Goal: Task Accomplishment & Management: Use online tool/utility

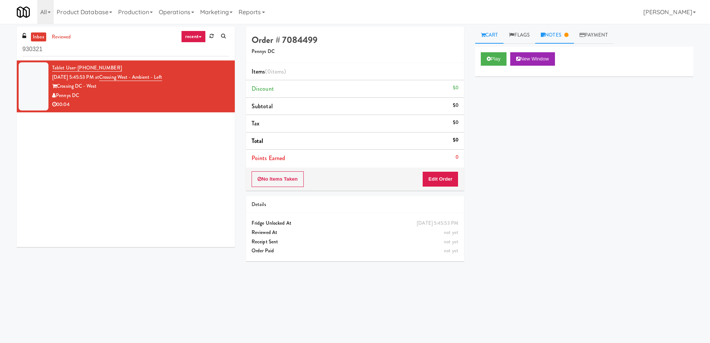
click at [565, 43] on link "Notes" at bounding box center [554, 35] width 39 height 17
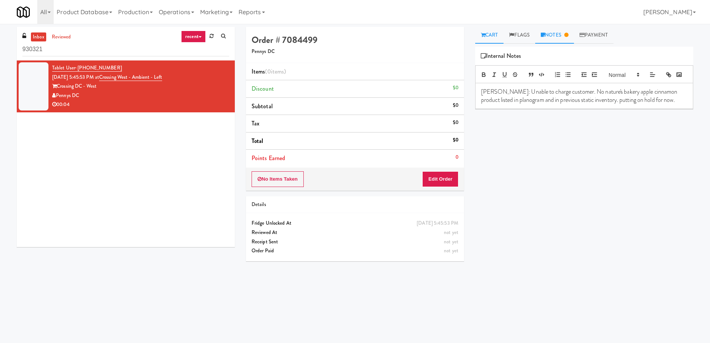
click at [488, 35] on link "Cart" at bounding box center [489, 35] width 29 height 17
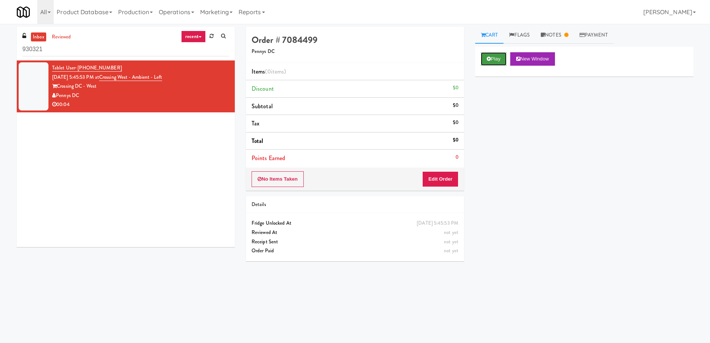
click at [490, 60] on icon at bounding box center [489, 58] width 4 height 5
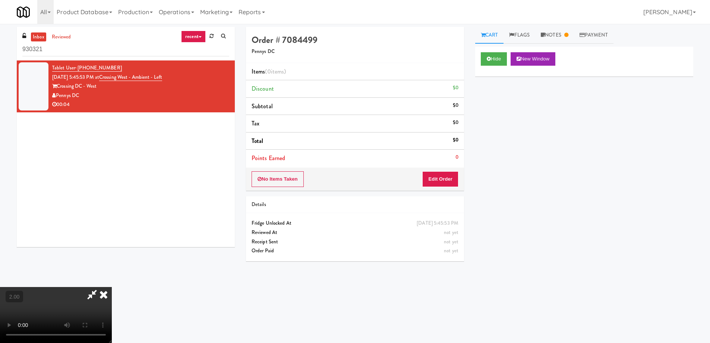
click at [112, 290] on video at bounding box center [56, 315] width 112 height 56
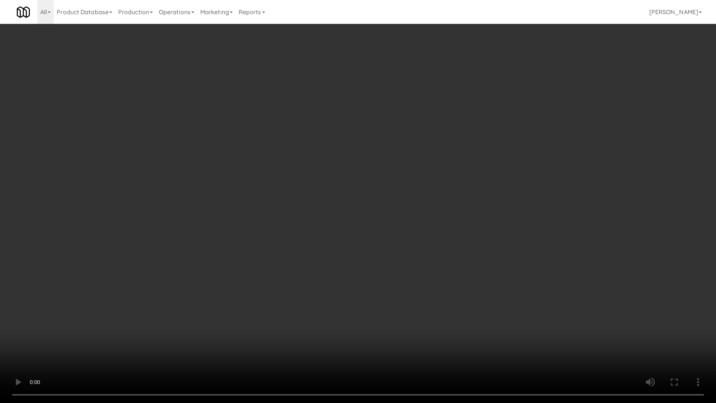
click at [408, 308] on video at bounding box center [358, 201] width 716 height 403
click at [342, 305] on video at bounding box center [358, 201] width 716 height 403
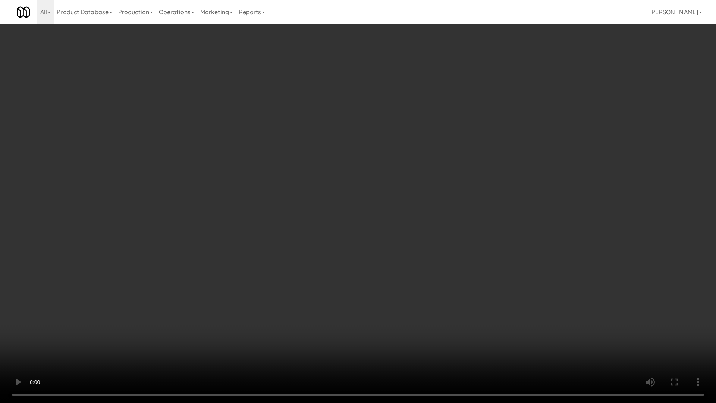
click at [342, 305] on video at bounding box center [358, 201] width 716 height 403
click at [341, 302] on video at bounding box center [358, 201] width 716 height 403
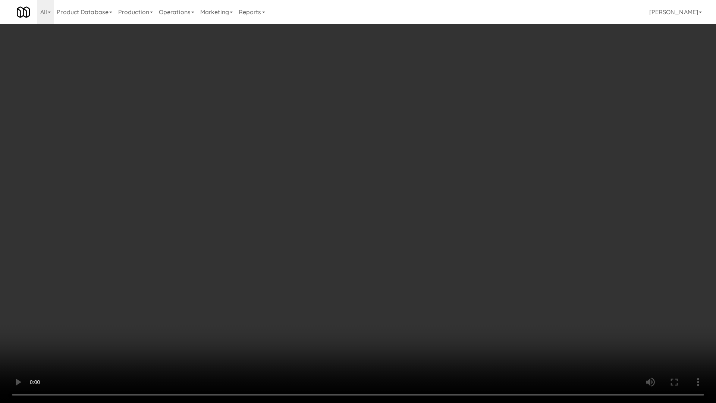
click at [341, 302] on video at bounding box center [358, 201] width 716 height 403
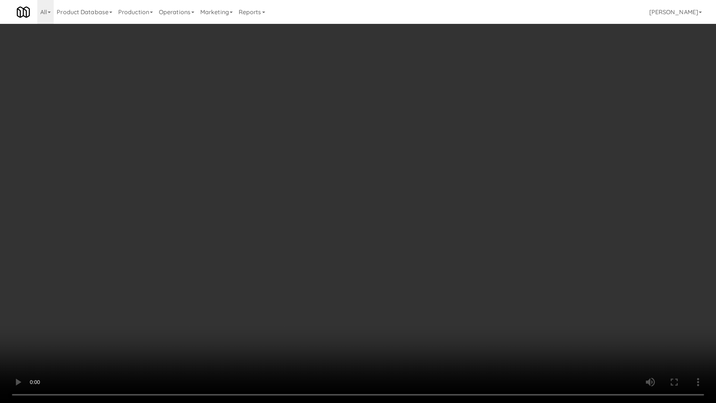
click at [341, 302] on video at bounding box center [358, 201] width 716 height 403
